Goal: Information Seeking & Learning: Learn about a topic

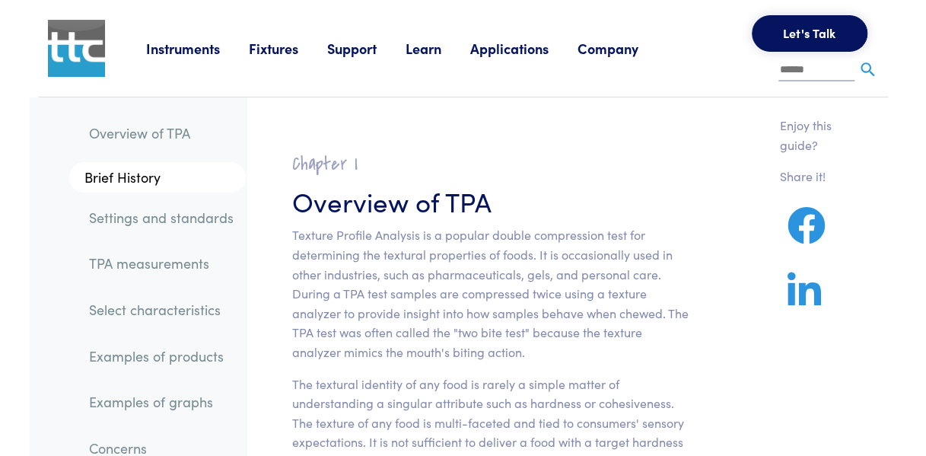
scroll to position [76, 0]
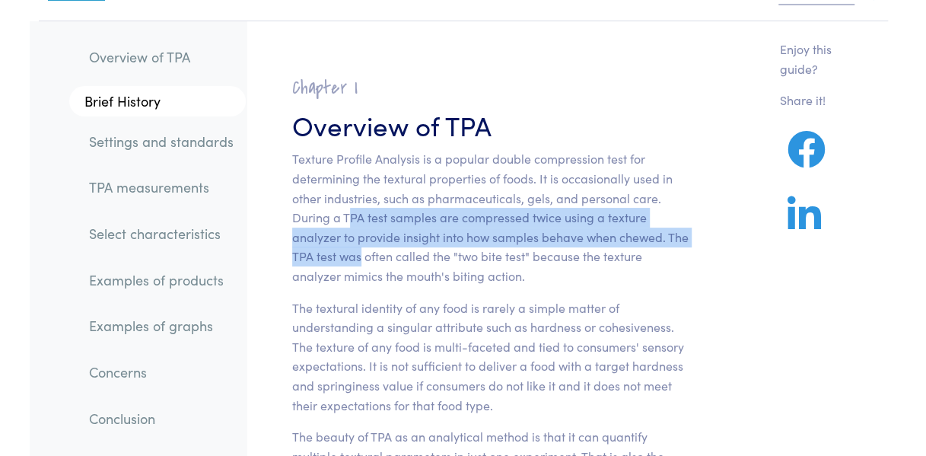
drag, startPoint x: 353, startPoint y: 217, endPoint x: 359, endPoint y: 250, distance: 34.0
click at [359, 250] on p "Texture Profile Analysis is a popular double compression test for determining t…" at bounding box center [490, 217] width 397 height 136
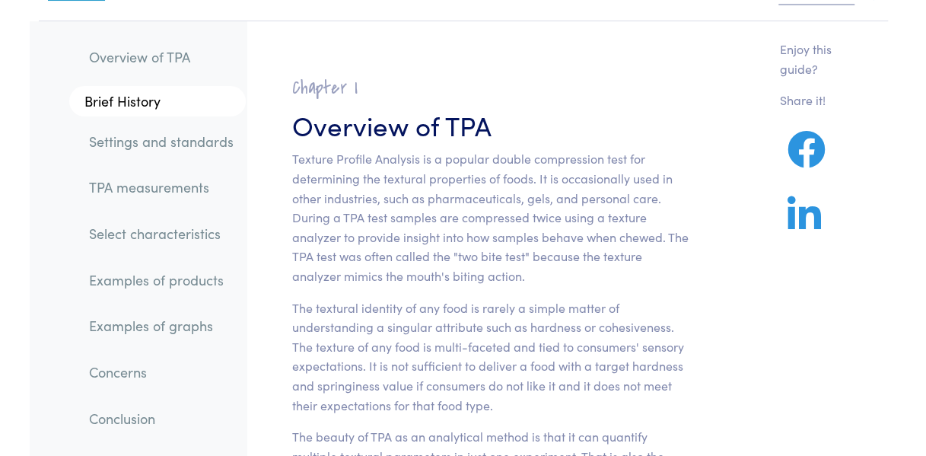
drag, startPoint x: 359, startPoint y: 250, endPoint x: 352, endPoint y: 296, distance: 46.3
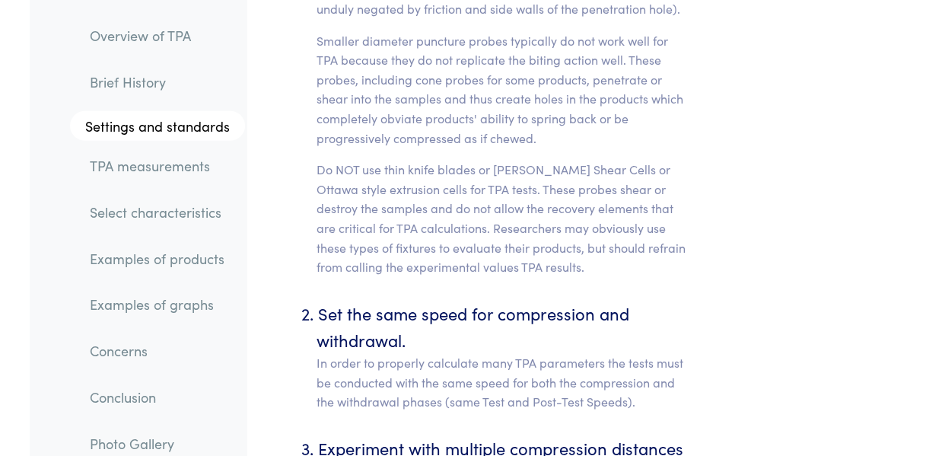
scroll to position [7689, 0]
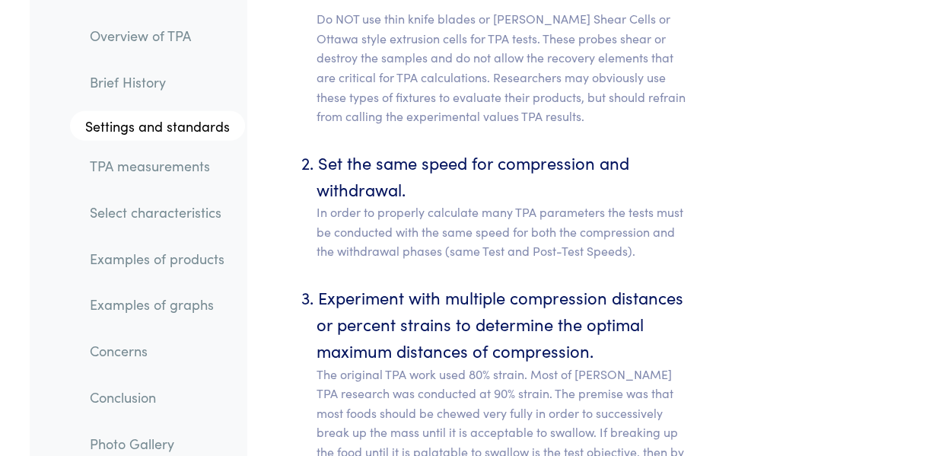
click at [125, 159] on link "TPA measurements" at bounding box center [161, 165] width 167 height 35
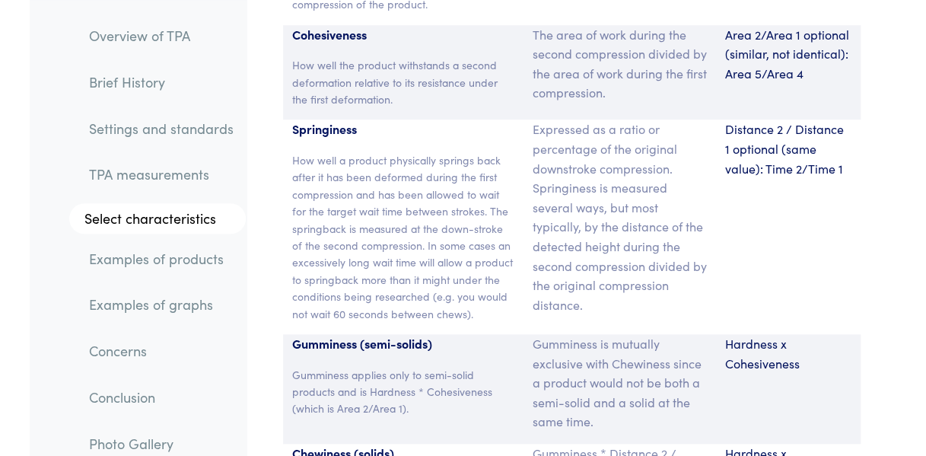
scroll to position [11751, 0]
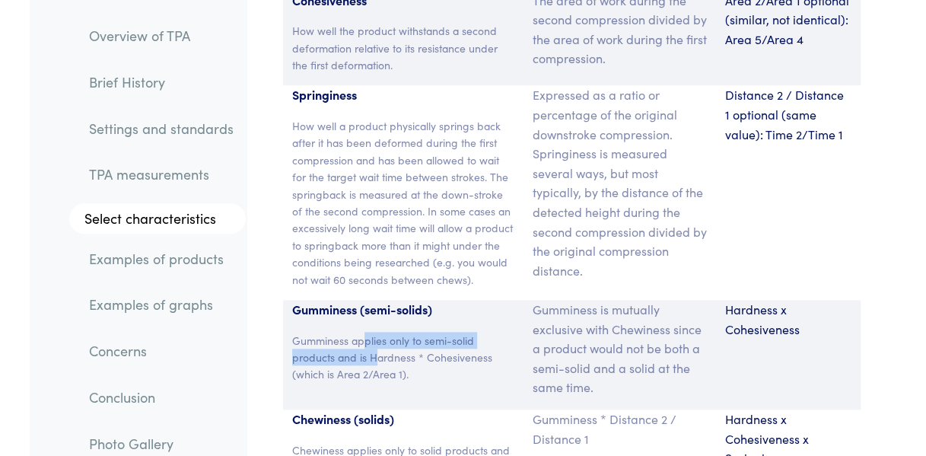
drag, startPoint x: 362, startPoint y: 207, endPoint x: 373, endPoint y: 231, distance: 25.9
click at [373, 332] on p "Gumminess applies only to semi-solid products and is Hardness * Cohesiveness (w…" at bounding box center [403, 357] width 222 height 51
drag, startPoint x: 373, startPoint y: 231, endPoint x: 378, endPoint y: 255, distance: 24.8
click at [378, 300] on div "Gumminess (semi-solids) Gumminess applies only to semi-solid products and is Ha…" at bounding box center [403, 355] width 241 height 110
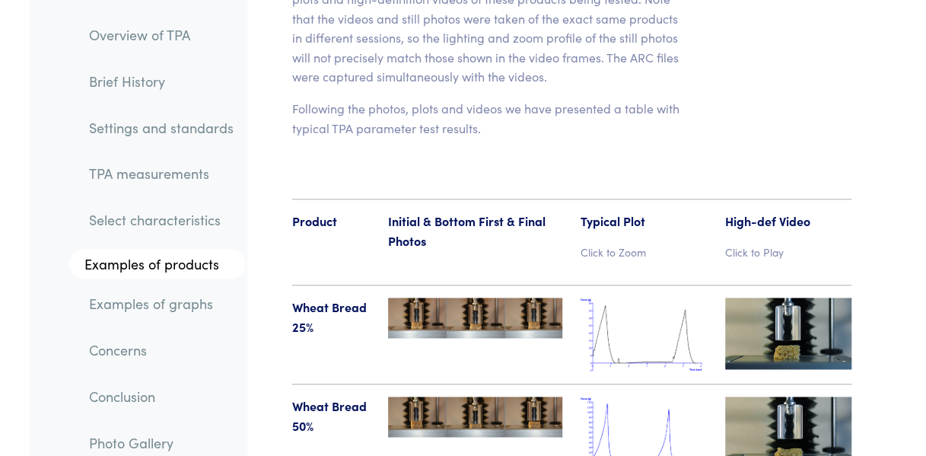
scroll to position [17537, 0]
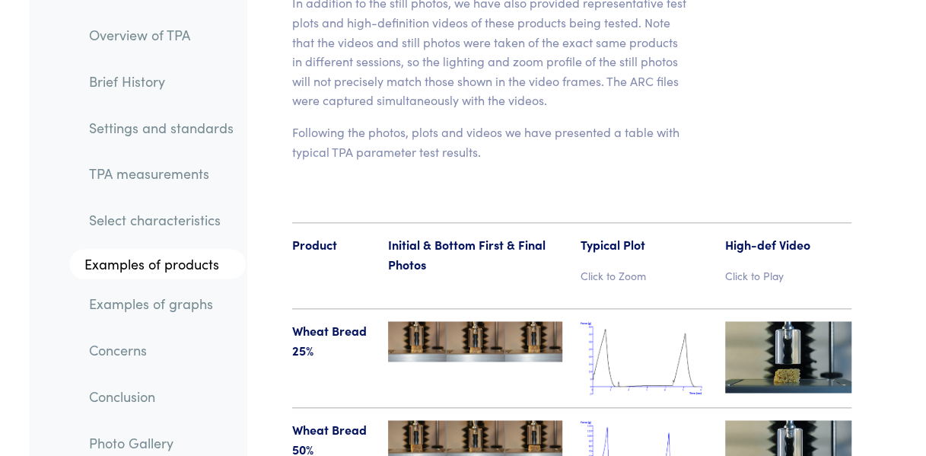
click at [773, 267] on p "Click to Play" at bounding box center [788, 275] width 126 height 17
click at [776, 321] on img at bounding box center [788, 356] width 126 height 71
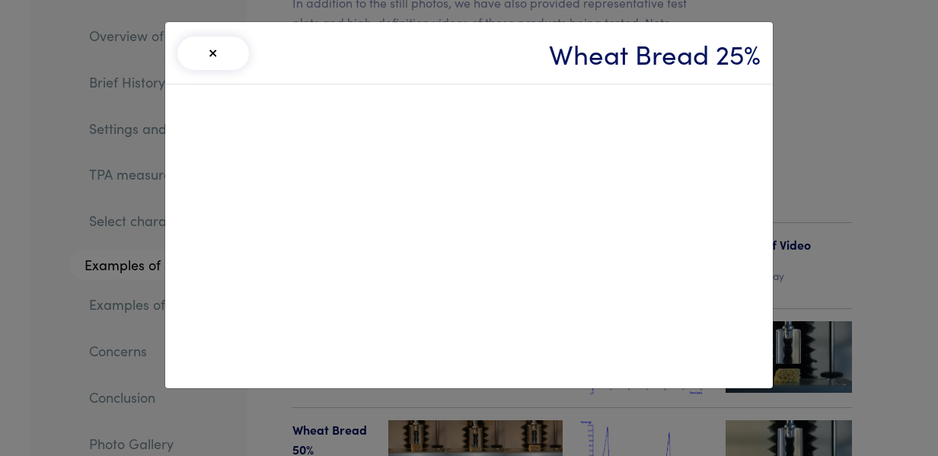
click at [817, 174] on div "× Wheat Bread 25%" at bounding box center [469, 228] width 938 height 456
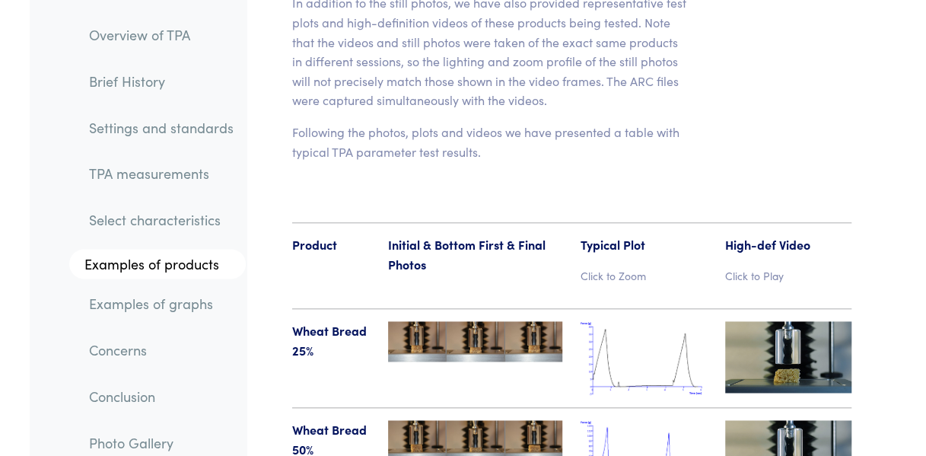
click at [770, 420] on img at bounding box center [788, 455] width 126 height 71
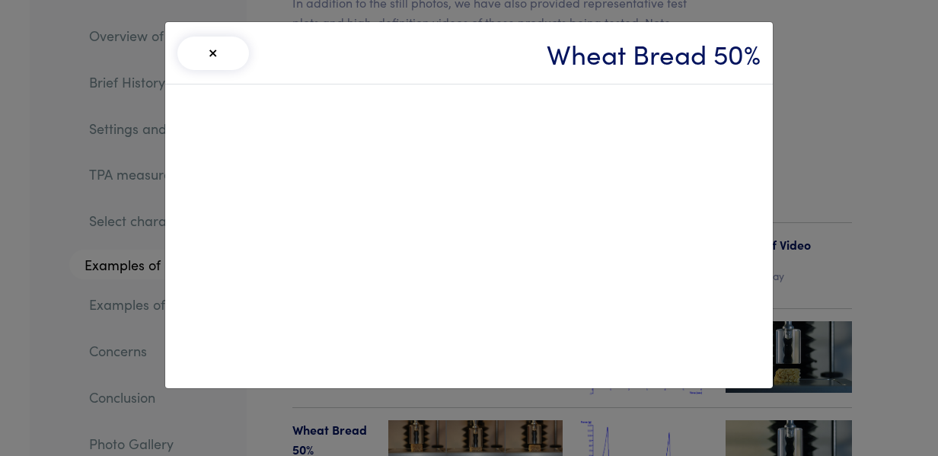
click at [822, 169] on div "× Wheat Bread 50%" at bounding box center [469, 228] width 938 height 456
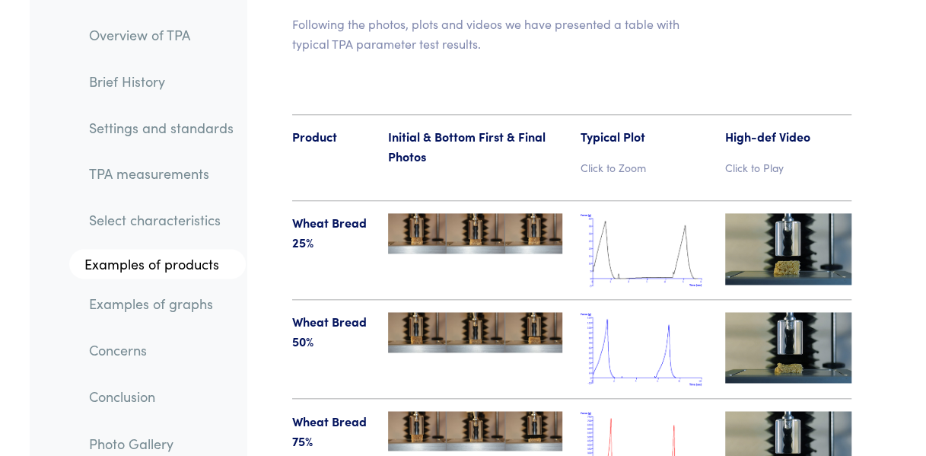
scroll to position [17613, 0]
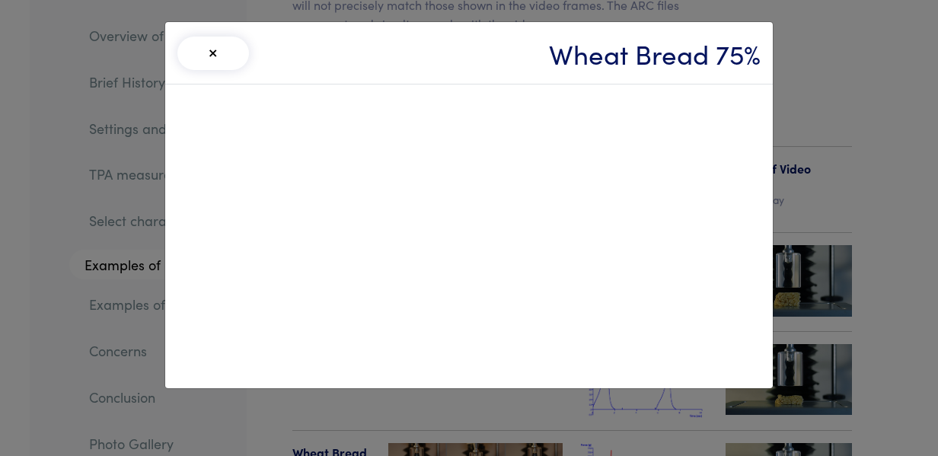
click at [857, 371] on div "× Wheat Bread 75%" at bounding box center [469, 228] width 938 height 456
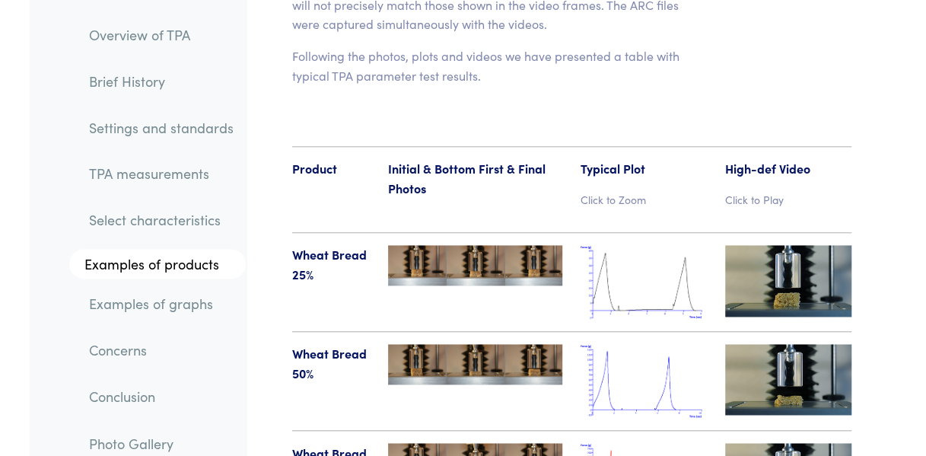
click at [632, 245] on img at bounding box center [644, 282] width 126 height 74
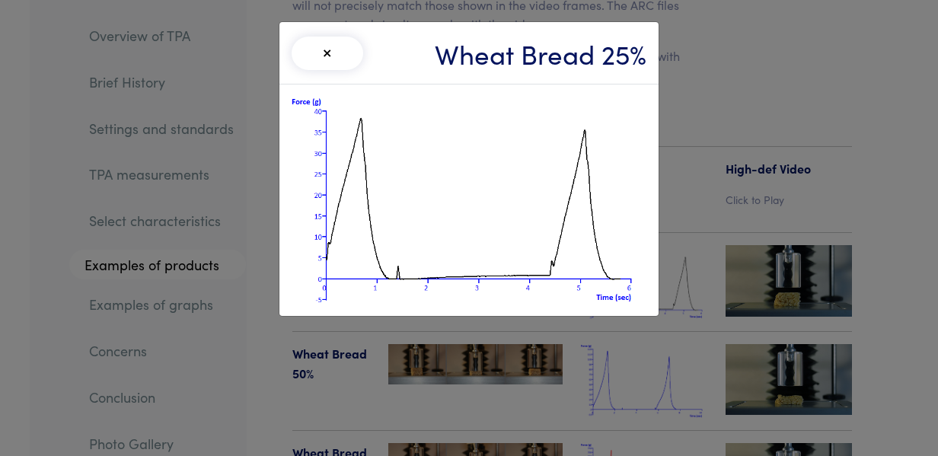
click at [736, 212] on div "× Wheat Bread 25%" at bounding box center [469, 228] width 938 height 456
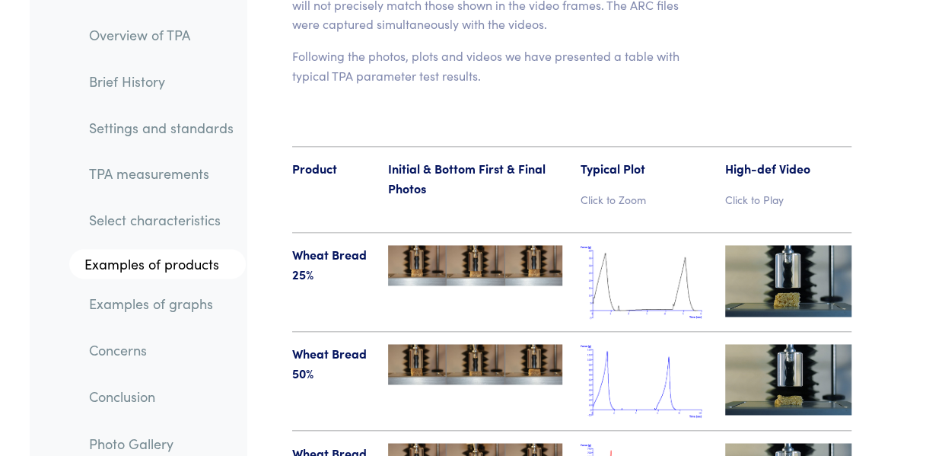
click at [659, 344] on img at bounding box center [644, 381] width 126 height 74
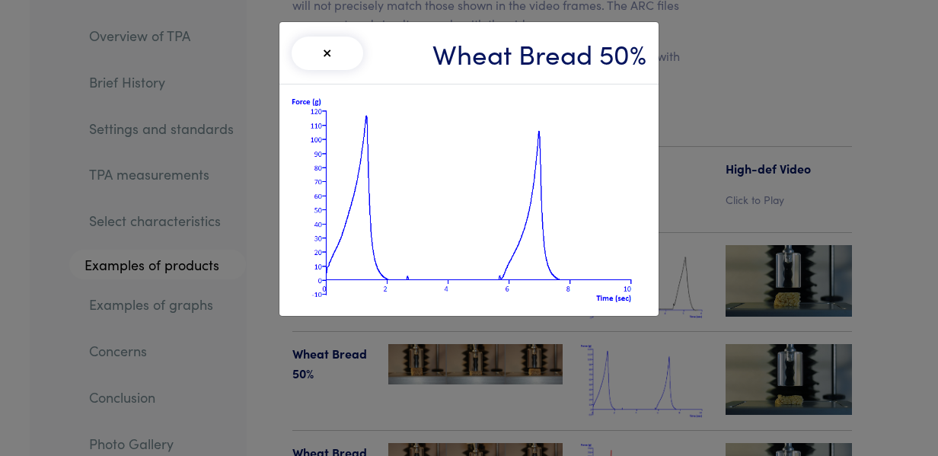
click at [728, 180] on div "× Wheat Bread 50%" at bounding box center [469, 228] width 938 height 456
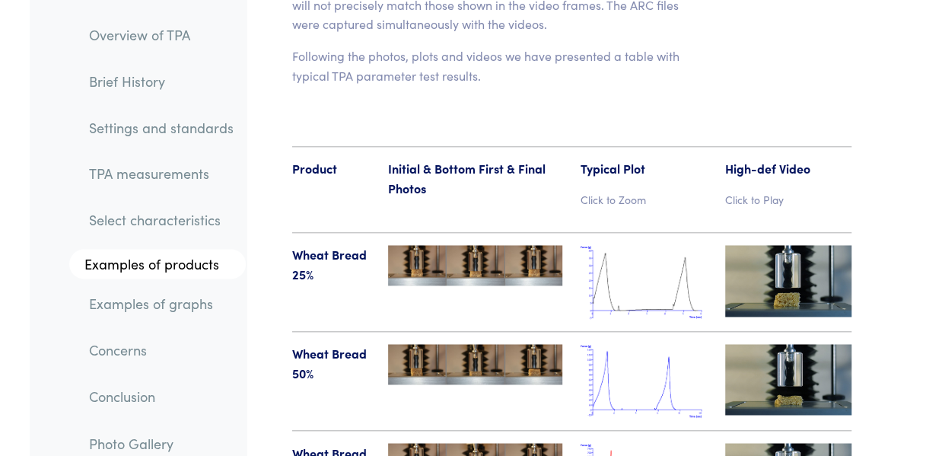
click at [663, 245] on img at bounding box center [644, 282] width 126 height 74
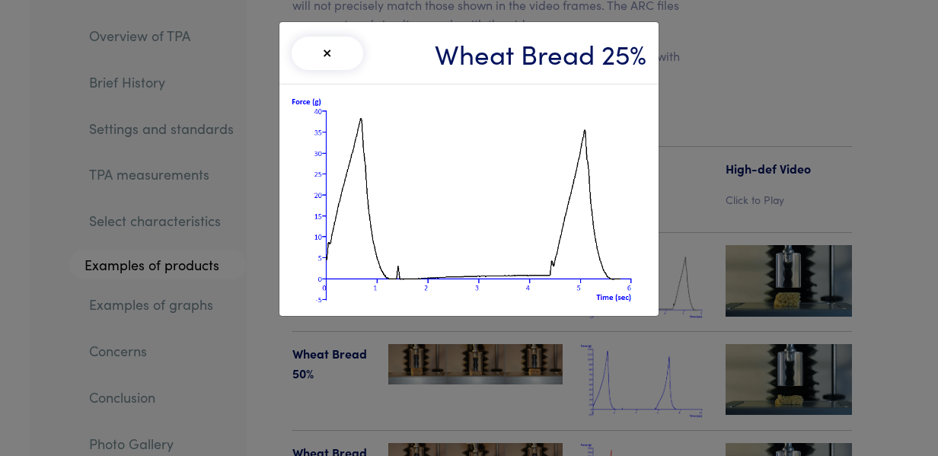
click at [729, 218] on div "× Wheat Bread 25%" at bounding box center [469, 228] width 938 height 456
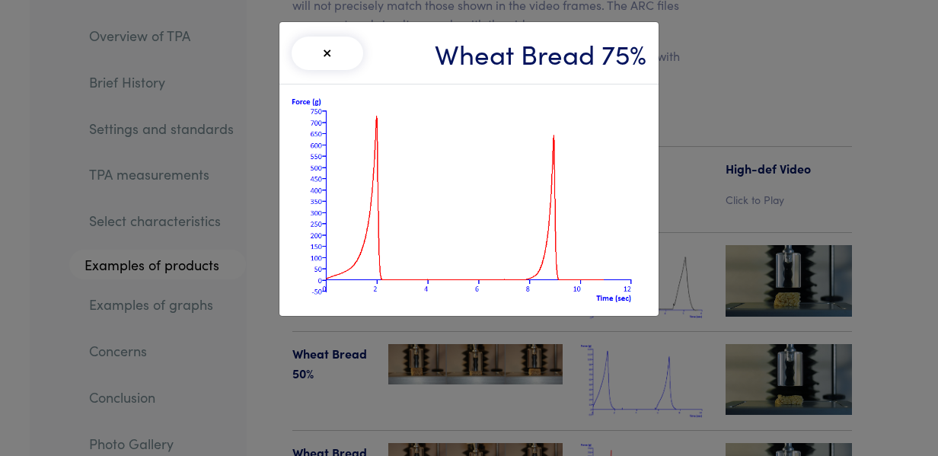
drag, startPoint x: 793, startPoint y: 211, endPoint x: 784, endPoint y: 214, distance: 9.6
click at [792, 211] on div "× Wheat Bread 75%" at bounding box center [469, 228] width 938 height 456
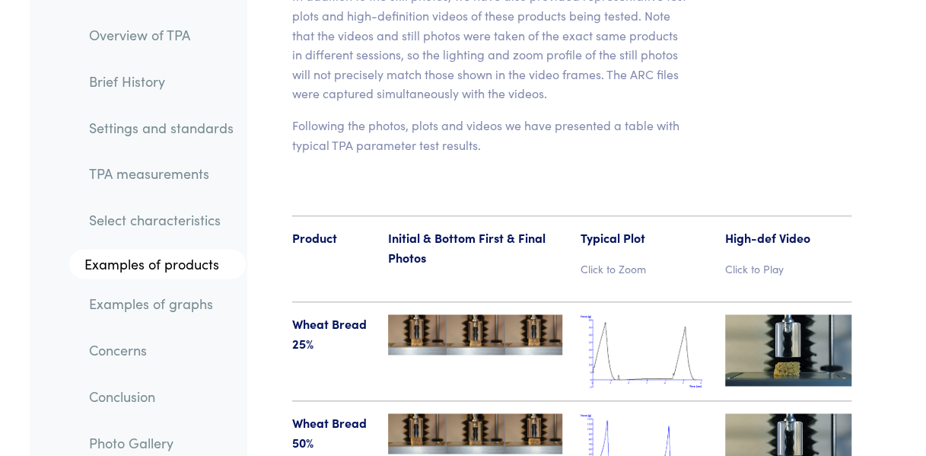
scroll to position [17537, 0]
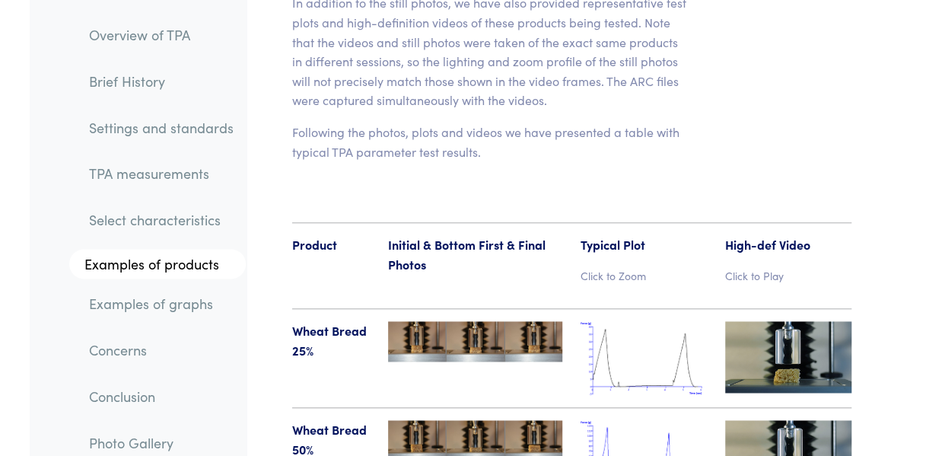
click at [656, 321] on img at bounding box center [644, 358] width 126 height 74
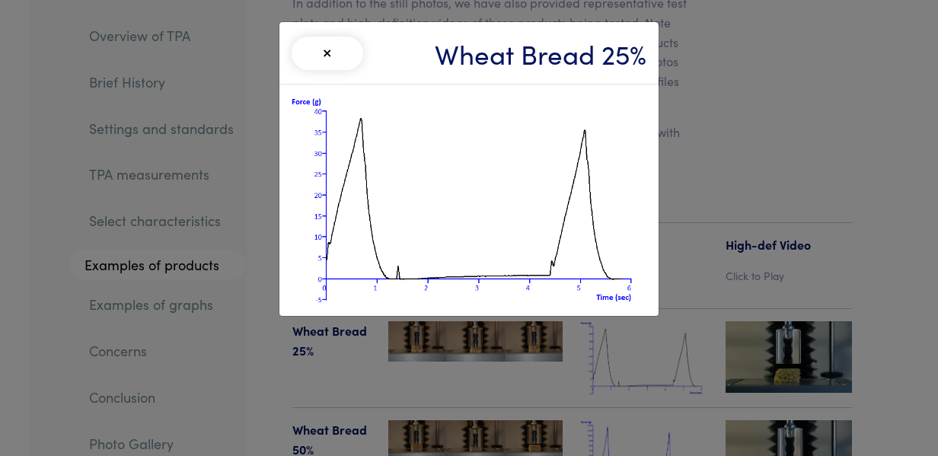
click at [735, 185] on div "× Wheat Bread 25%" at bounding box center [469, 228] width 938 height 456
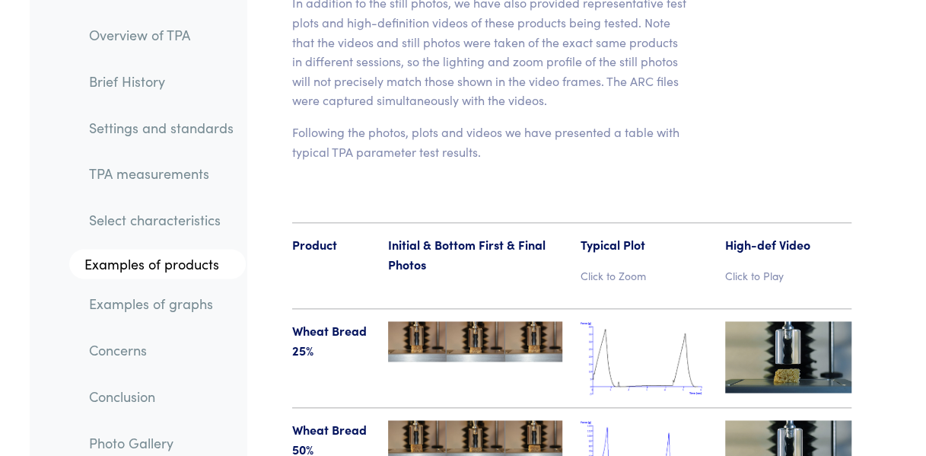
click at [469, 321] on img at bounding box center [475, 341] width 174 height 40
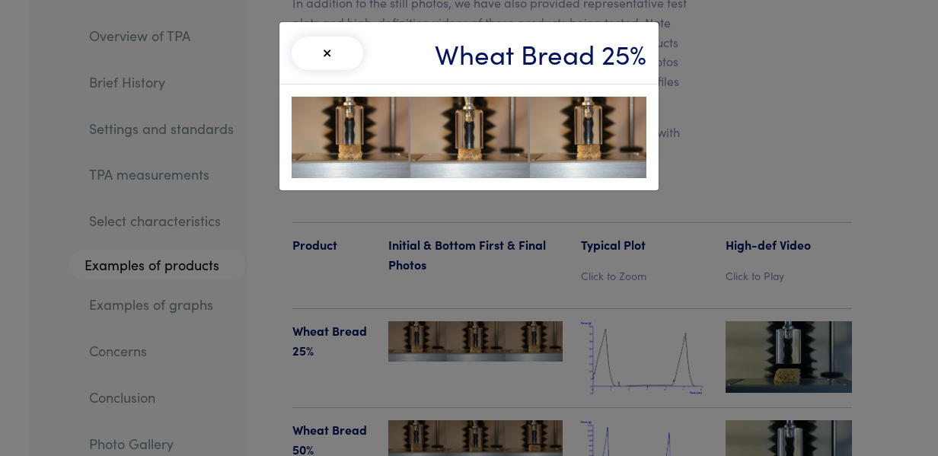
click at [486, 262] on div "× Wheat Bread 25%" at bounding box center [469, 228] width 938 height 456
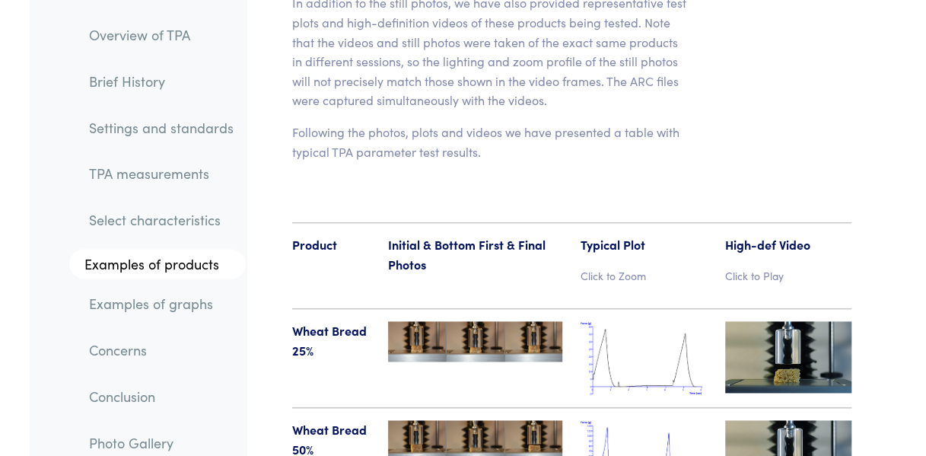
click at [678, 321] on img at bounding box center [644, 358] width 126 height 74
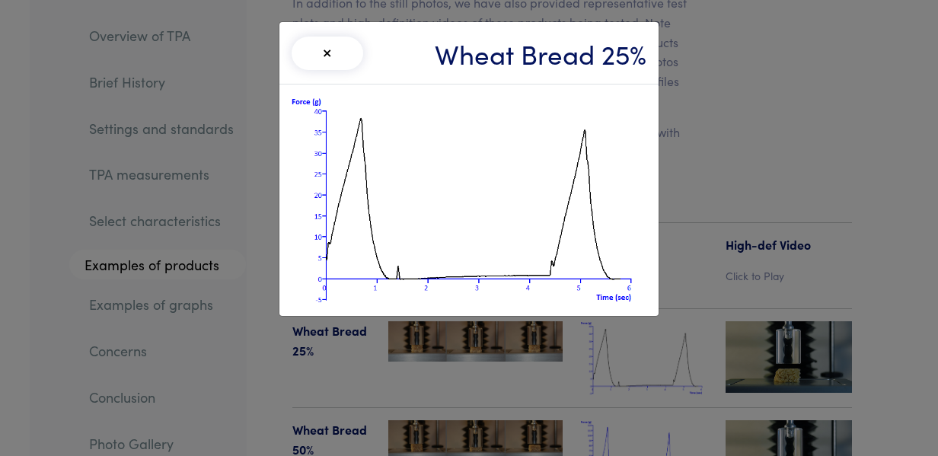
click at [781, 261] on div "× Wheat Bread 25%" at bounding box center [469, 228] width 938 height 456
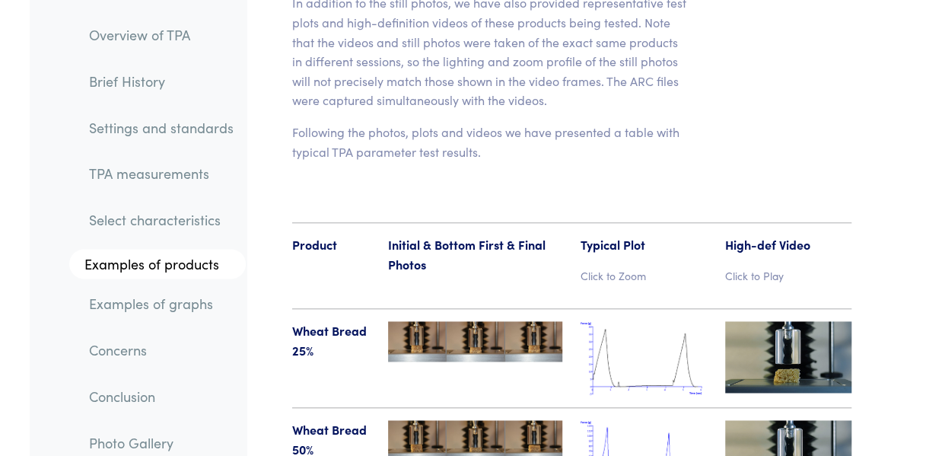
click at [627, 420] on img at bounding box center [644, 457] width 126 height 74
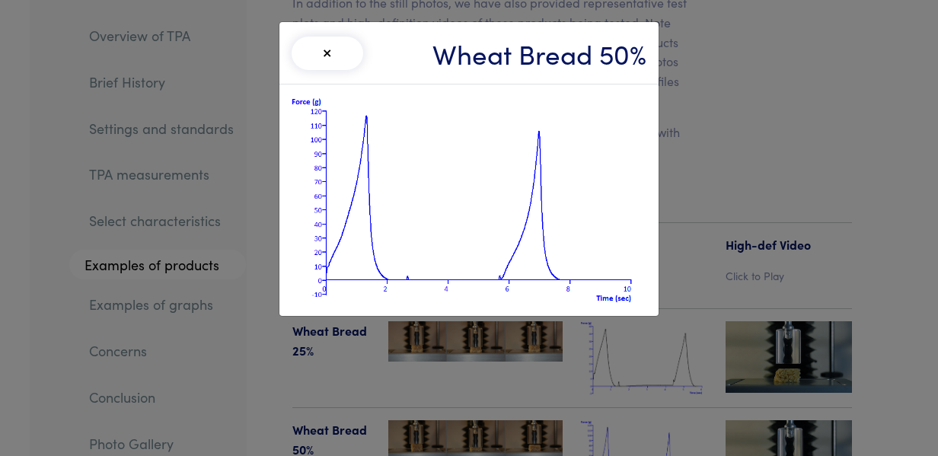
click at [788, 288] on div "× Wheat Bread 50%" at bounding box center [469, 228] width 938 height 456
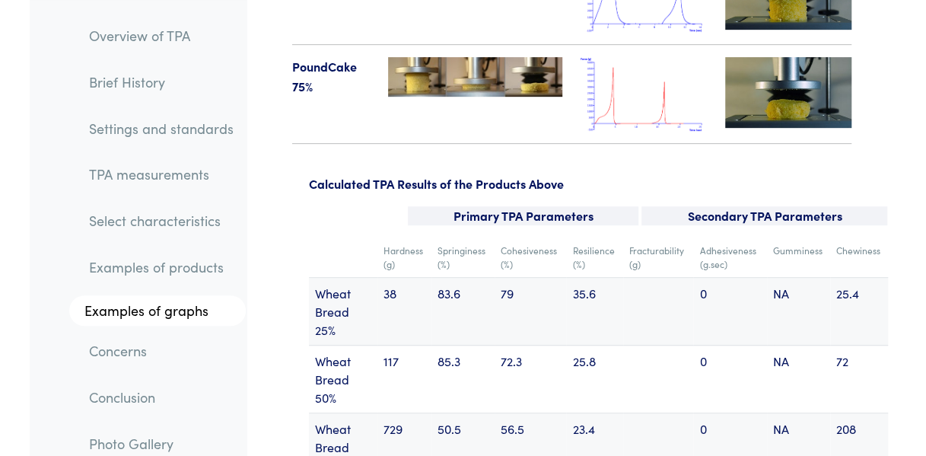
scroll to position [19745, 0]
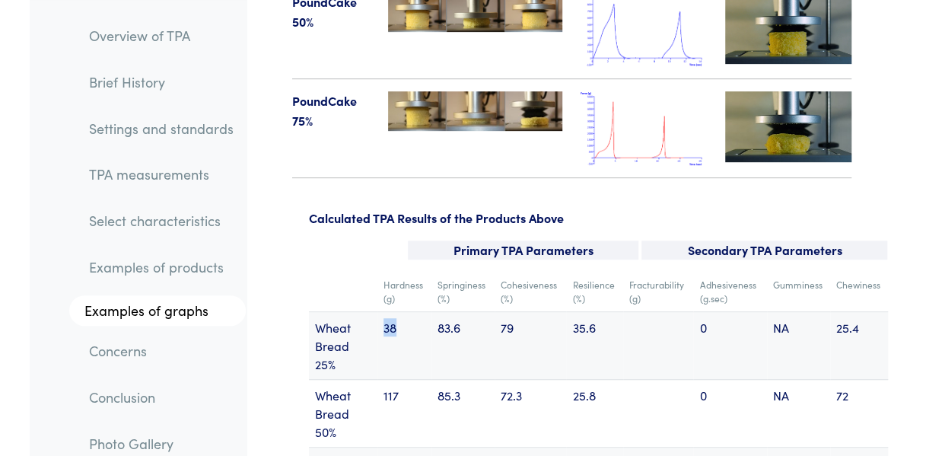
drag, startPoint x: 386, startPoint y: 160, endPoint x: 407, endPoint y: 163, distance: 20.8
click at [407, 312] on td "38" at bounding box center [405, 346] width 55 height 68
drag, startPoint x: 407, startPoint y: 163, endPoint x: 416, endPoint y: 210, distance: 48.2
click at [416, 380] on td "117" at bounding box center [405, 414] width 55 height 68
drag, startPoint x: 438, startPoint y: 155, endPoint x: 478, endPoint y: 165, distance: 40.8
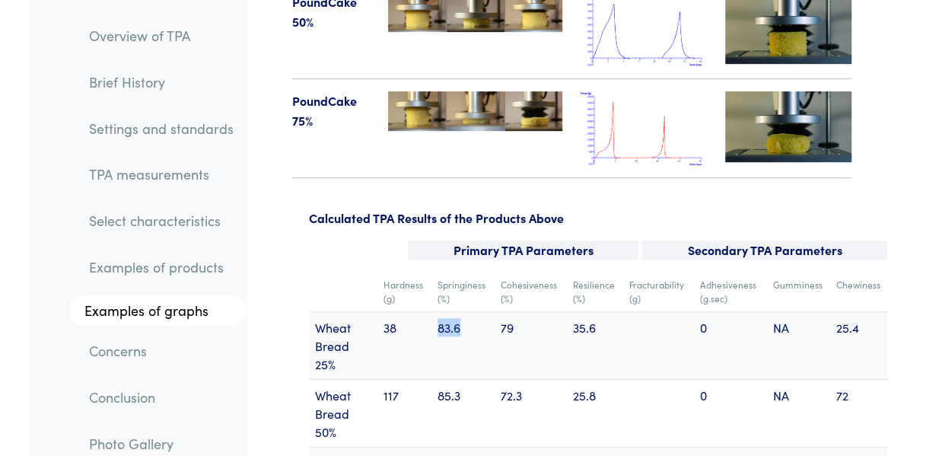
click at [478, 312] on td "83.6" at bounding box center [463, 346] width 63 height 68
drag, startPoint x: 478, startPoint y: 165, endPoint x: 506, endPoint y: 225, distance: 66.4
click at [506, 380] on td "72.3" at bounding box center [531, 414] width 72 height 68
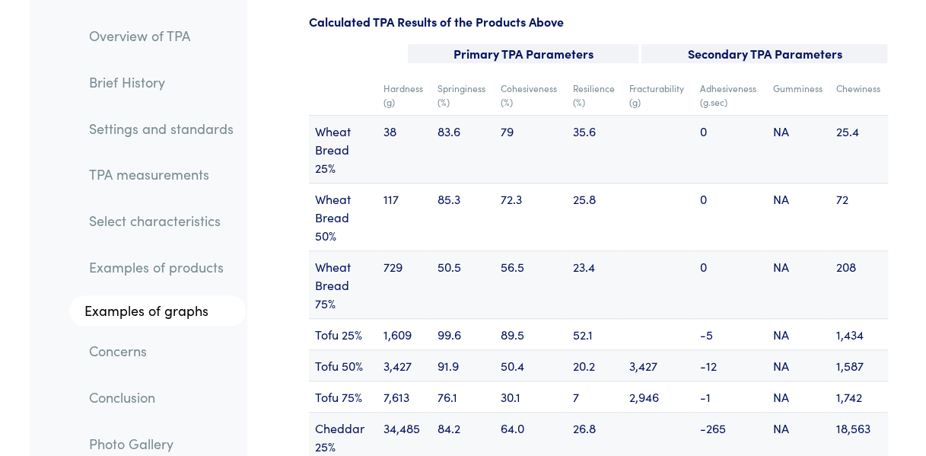
scroll to position [19973, 0]
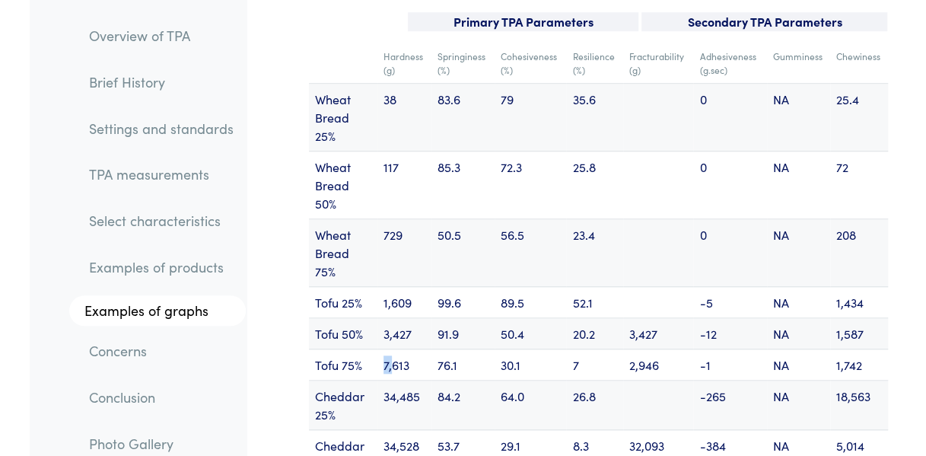
drag, startPoint x: 382, startPoint y: 193, endPoint x: 392, endPoint y: 202, distance: 13.0
click at [392, 349] on td "7,613" at bounding box center [405, 364] width 55 height 31
drag, startPoint x: 392, startPoint y: 202, endPoint x: 400, endPoint y: 228, distance: 27.0
click at [400, 381] on td "34,485" at bounding box center [405, 405] width 55 height 49
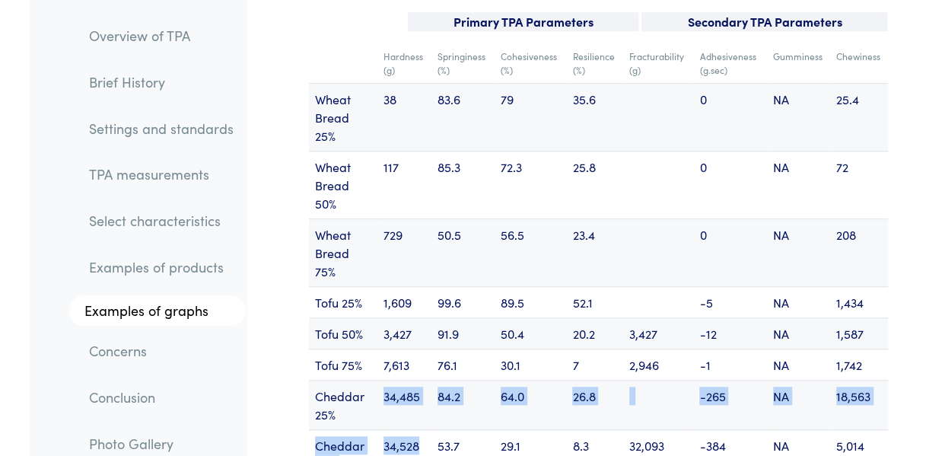
drag, startPoint x: 386, startPoint y: 225, endPoint x: 423, endPoint y: 293, distance: 77.3
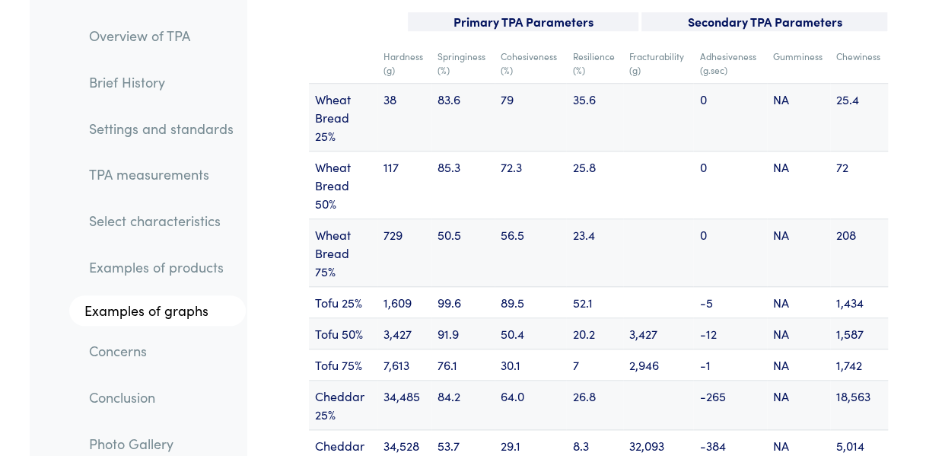
drag, startPoint x: 423, startPoint y: 293, endPoint x: 431, endPoint y: 329, distance: 36.6
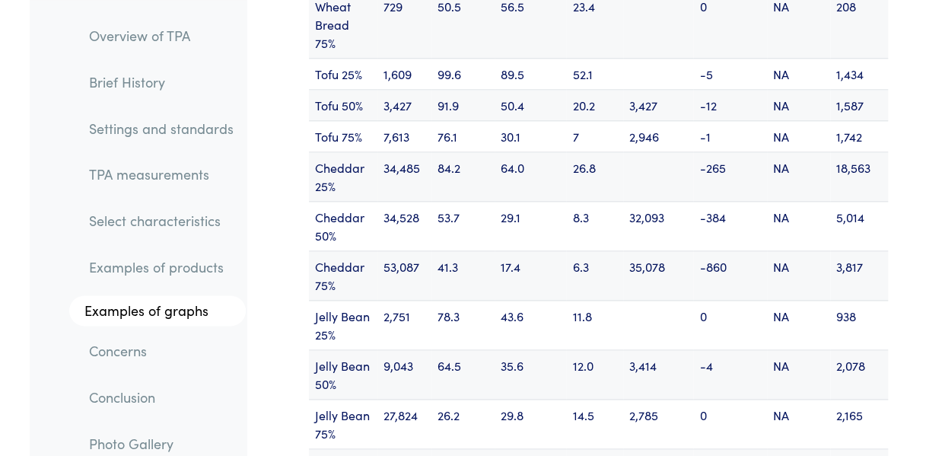
scroll to position [20278, 0]
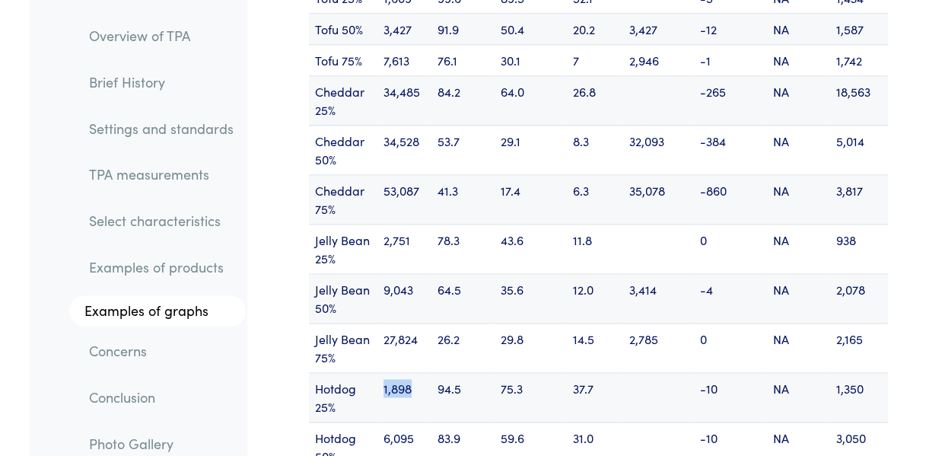
drag, startPoint x: 384, startPoint y: 212, endPoint x: 425, endPoint y: 244, distance: 52.1
click at [425, 373] on td "1,898" at bounding box center [405, 397] width 55 height 49
drag, startPoint x: 425, startPoint y: 244, endPoint x: 410, endPoint y: 289, distance: 47.4
click at [410, 422] on td "6,095" at bounding box center [405, 446] width 55 height 49
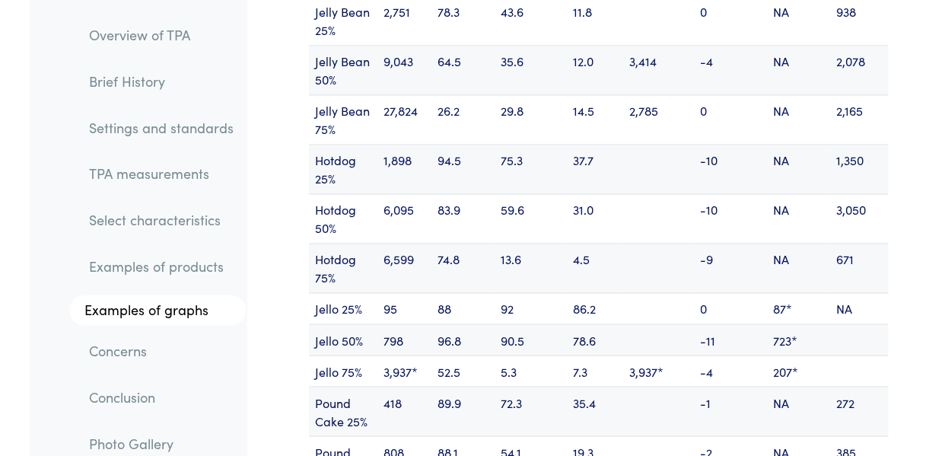
scroll to position [20582, 0]
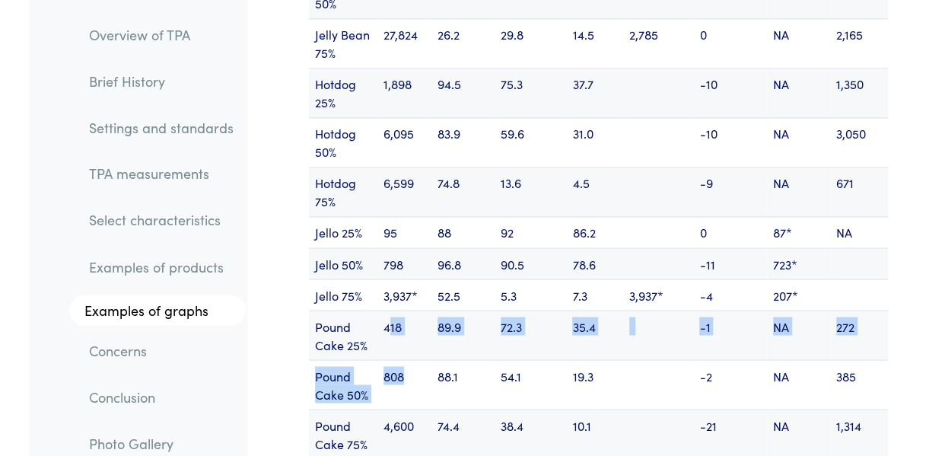
drag, startPoint x: 387, startPoint y: 153, endPoint x: 410, endPoint y: 198, distance: 50.4
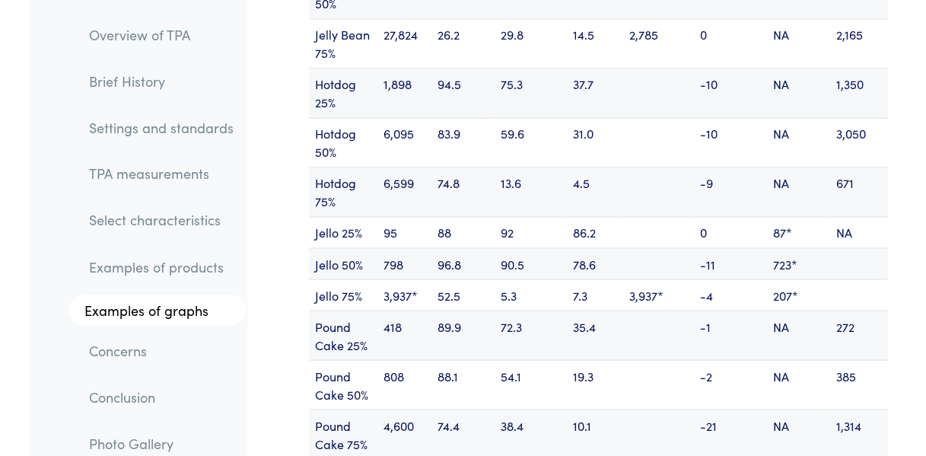
drag, startPoint x: 410, startPoint y: 198, endPoint x: 413, endPoint y: 258, distance: 60.2
click at [413, 410] on td "4,600" at bounding box center [405, 434] width 55 height 49
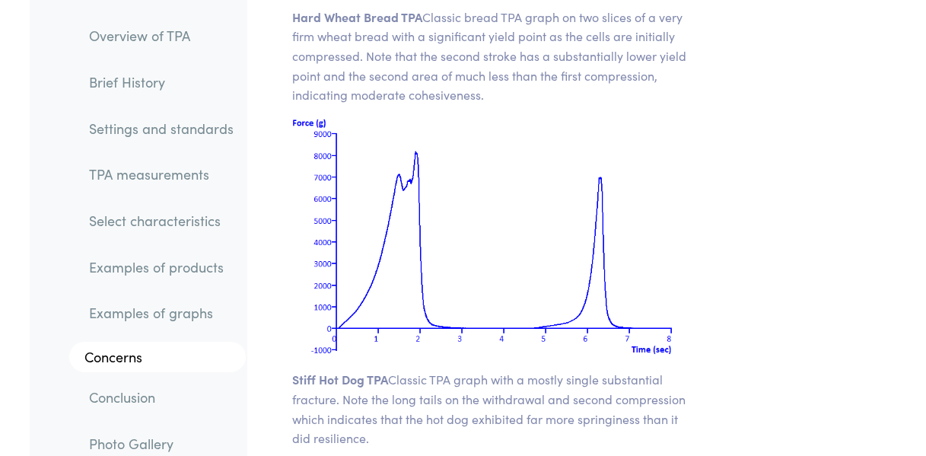
scroll to position [21496, 0]
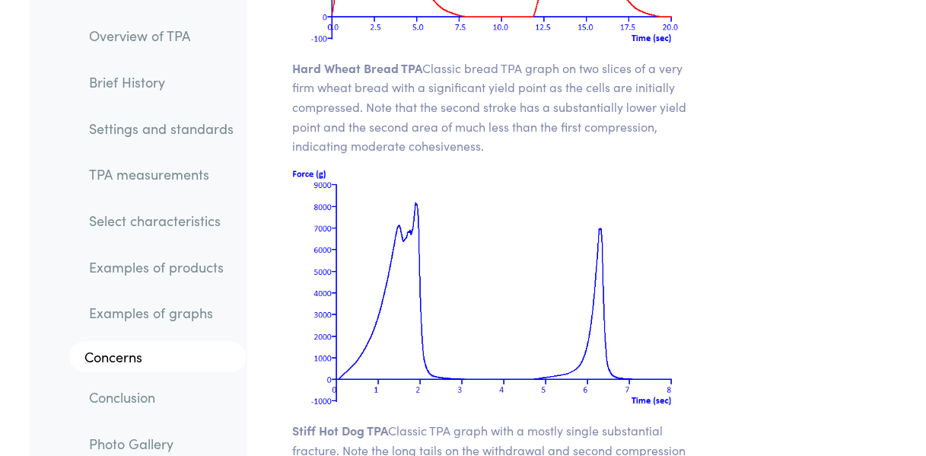
drag, startPoint x: 352, startPoint y: 252, endPoint x: 368, endPoint y: 307, distance: 56.9
click at [368, 421] on p "Stiff Hot Dog TPA Classic TPA graph with a mostly single substantial fracture. …" at bounding box center [490, 460] width 397 height 78
drag, startPoint x: 368, startPoint y: 307, endPoint x: 387, endPoint y: 358, distance: 54.4
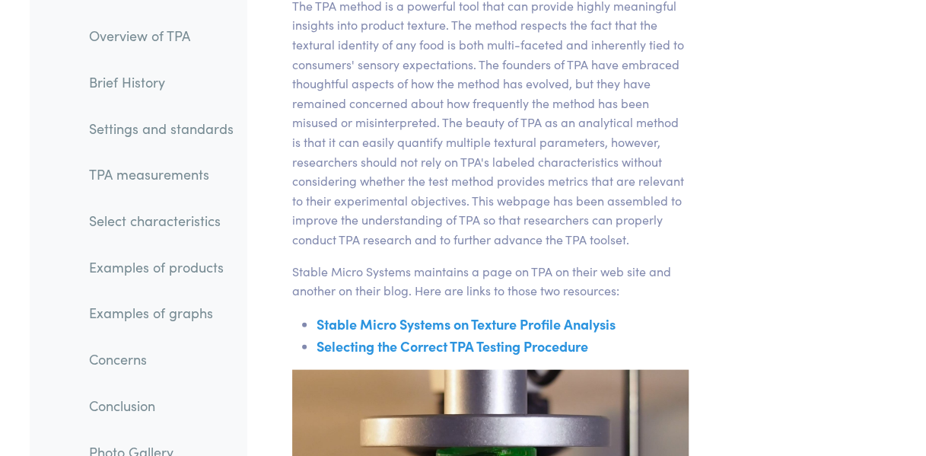
scroll to position [26291, 0]
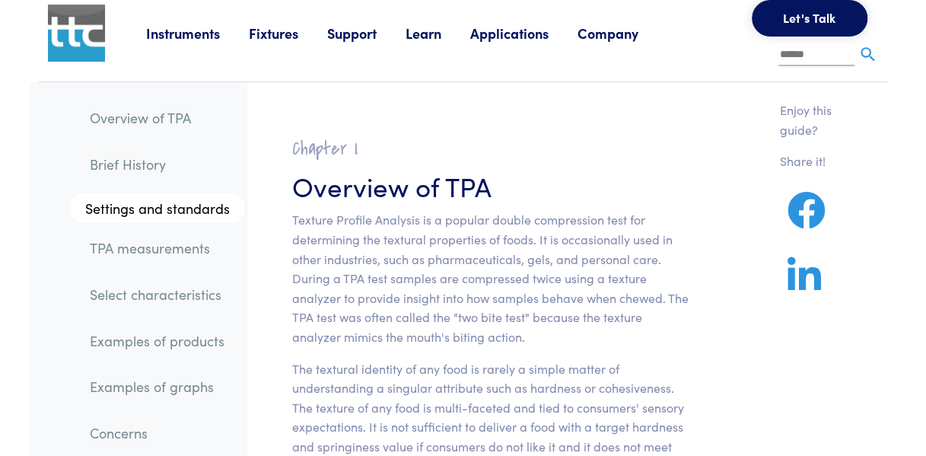
scroll to position [0, 0]
